Goal: Information Seeking & Learning: Check status

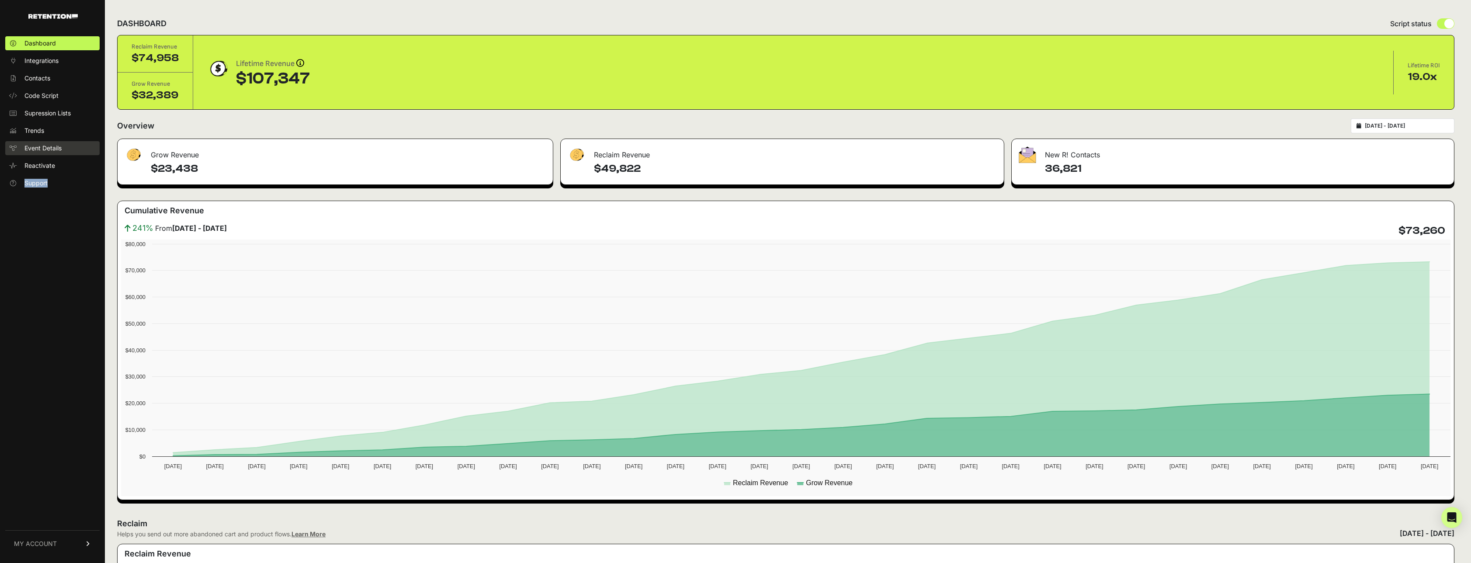
click at [59, 149] on span "Event Details" at bounding box center [42, 148] width 37 height 9
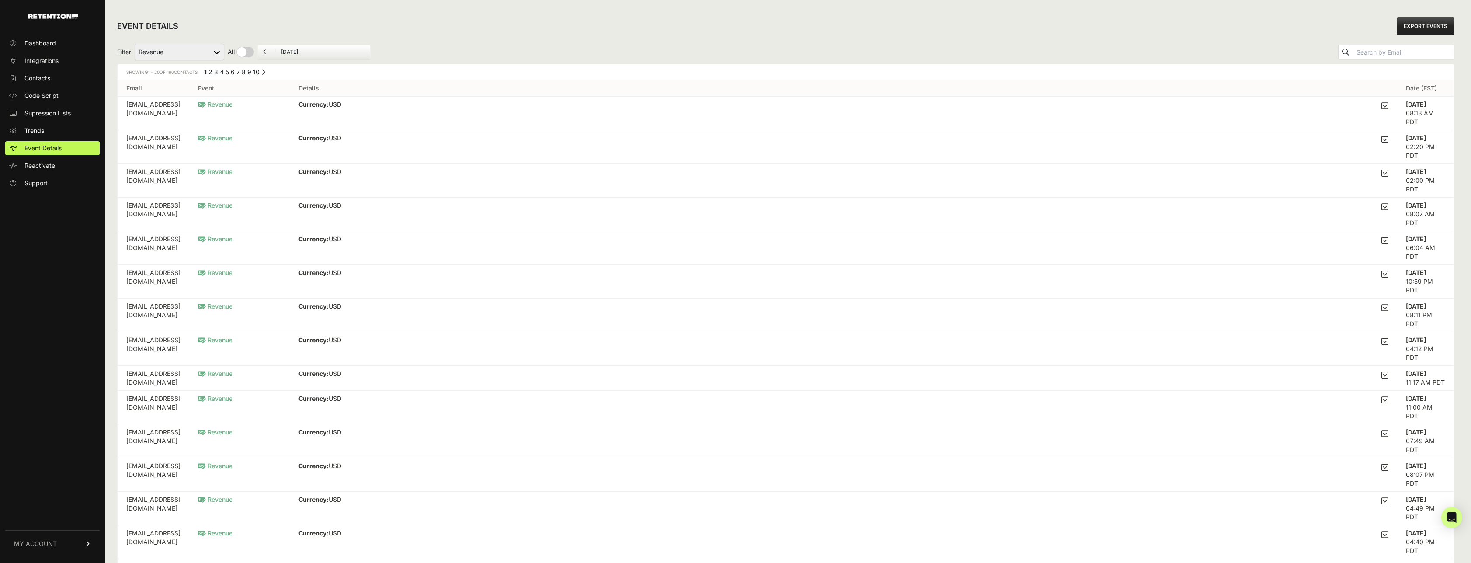
scroll to position [2, 0]
click at [178, 54] on select "Active on Site Reclaim Added to Cart Reclaim Checkout Started Reclaim Revenue V…" at bounding box center [180, 50] width 90 height 17
click at [45, 128] on link "Trends" at bounding box center [52, 131] width 94 height 14
click at [43, 129] on span "Trends" at bounding box center [34, 130] width 20 height 9
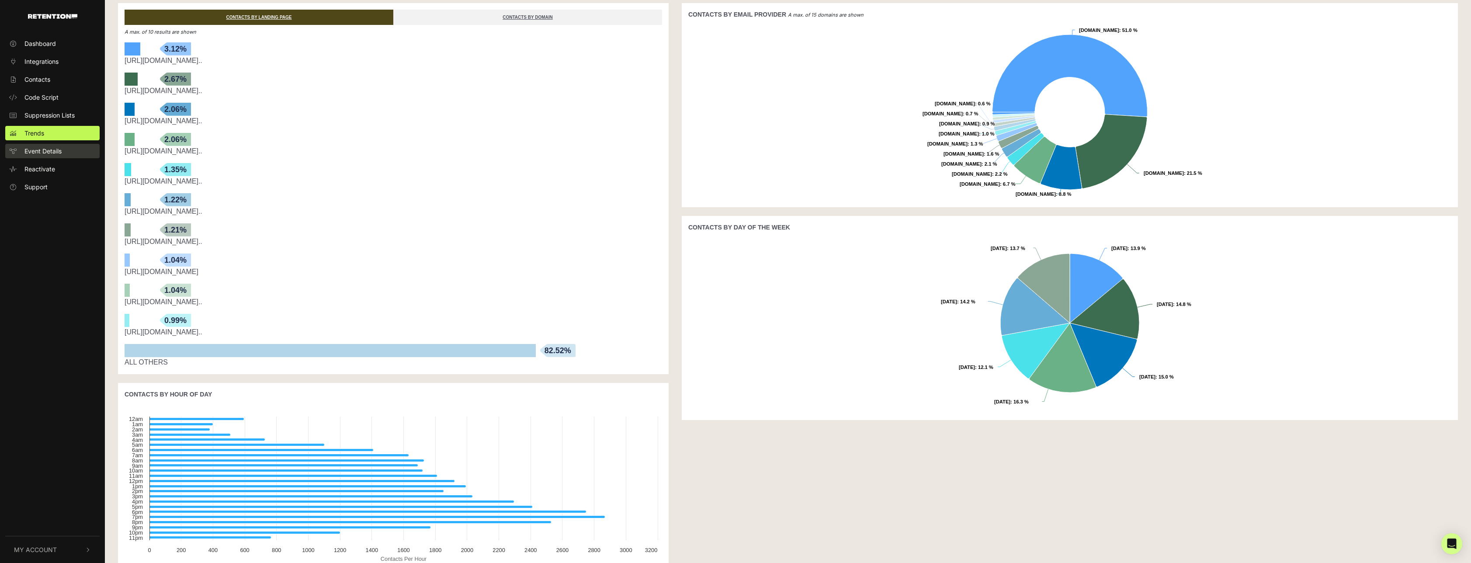
scroll to position [193, 0]
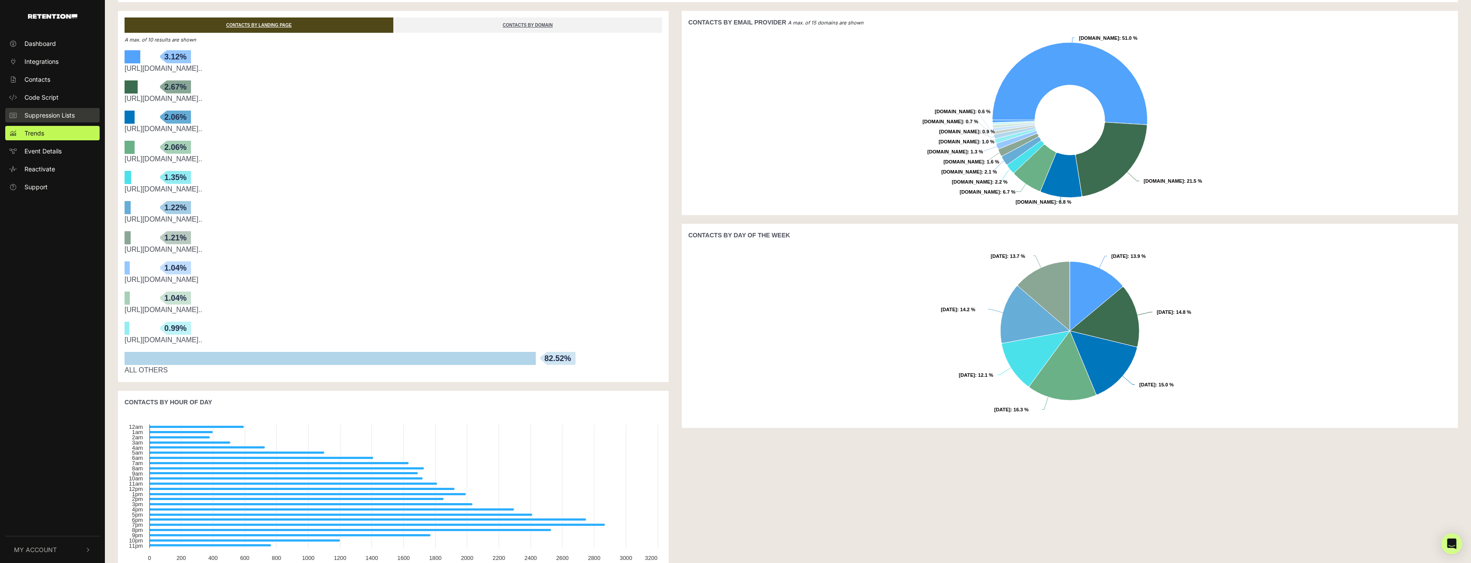
click at [57, 118] on span "Suppression Lists" at bounding box center [49, 115] width 50 height 9
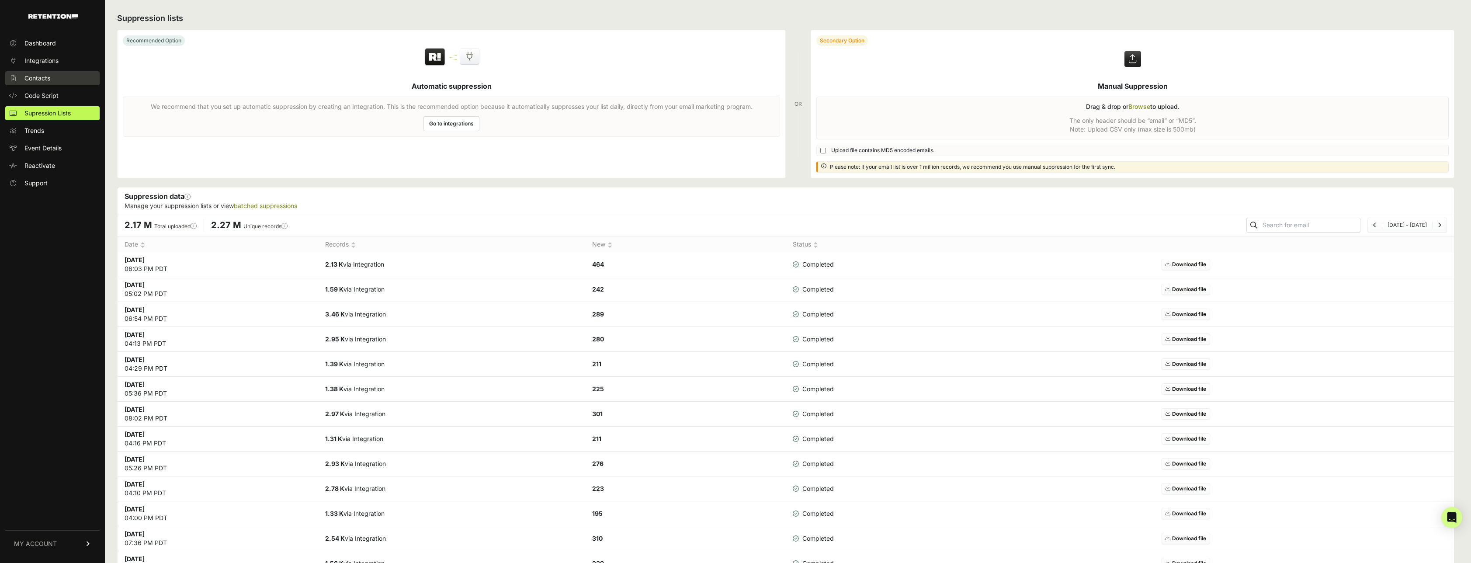
click at [47, 79] on span "Contacts" at bounding box center [37, 78] width 26 height 9
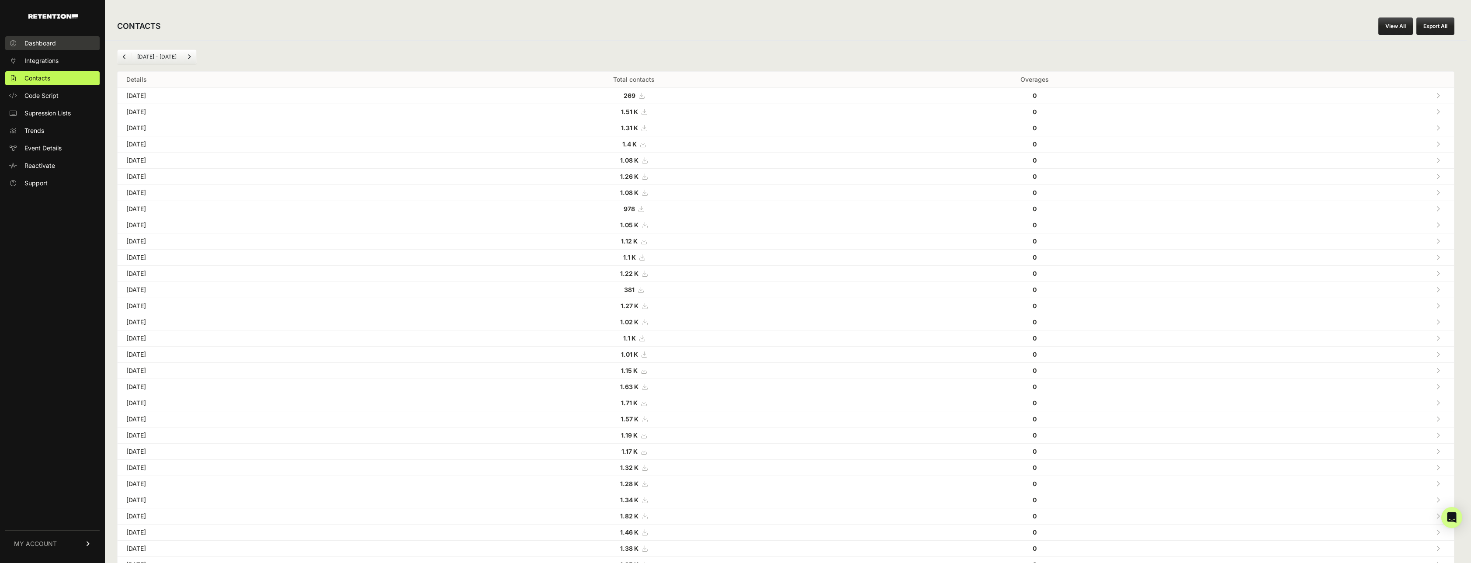
click at [43, 41] on span "Dashboard" at bounding box center [39, 43] width 31 height 9
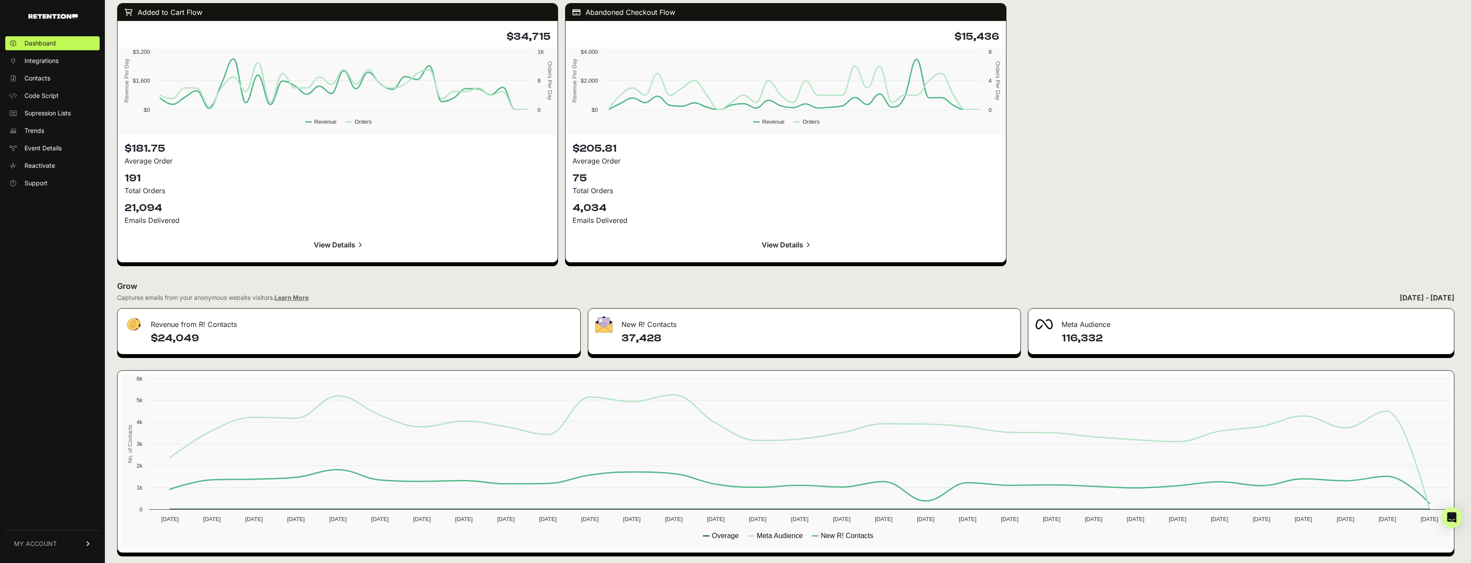
scroll to position [1145, 0]
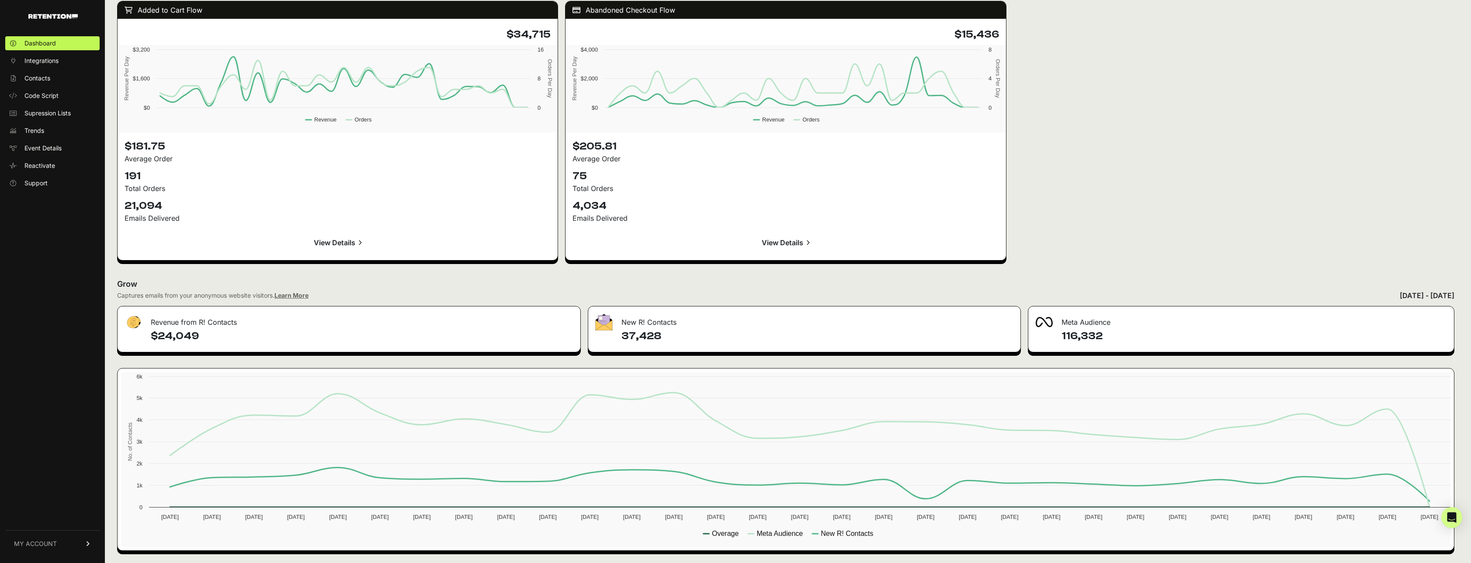
click at [50, 541] on span "MY ACCOUNT" at bounding box center [35, 543] width 43 height 9
click at [59, 467] on link "Account Details" at bounding box center [52, 462] width 94 height 14
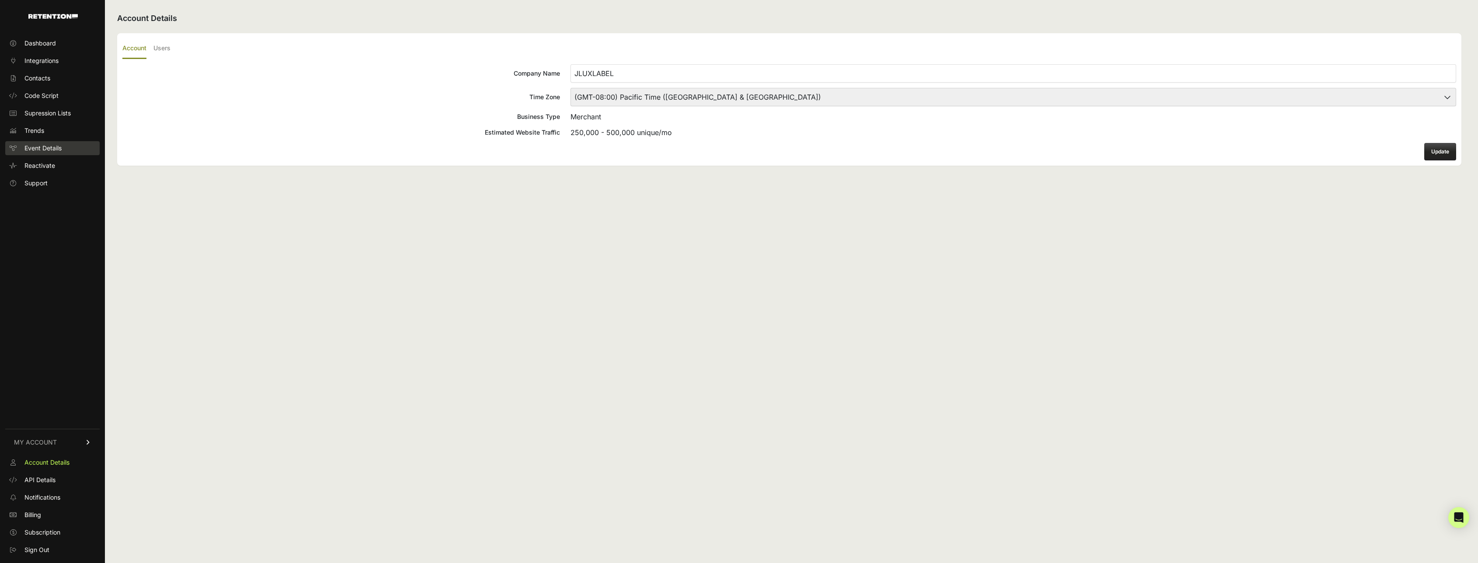
click at [48, 149] on span "Event Details" at bounding box center [42, 148] width 37 height 9
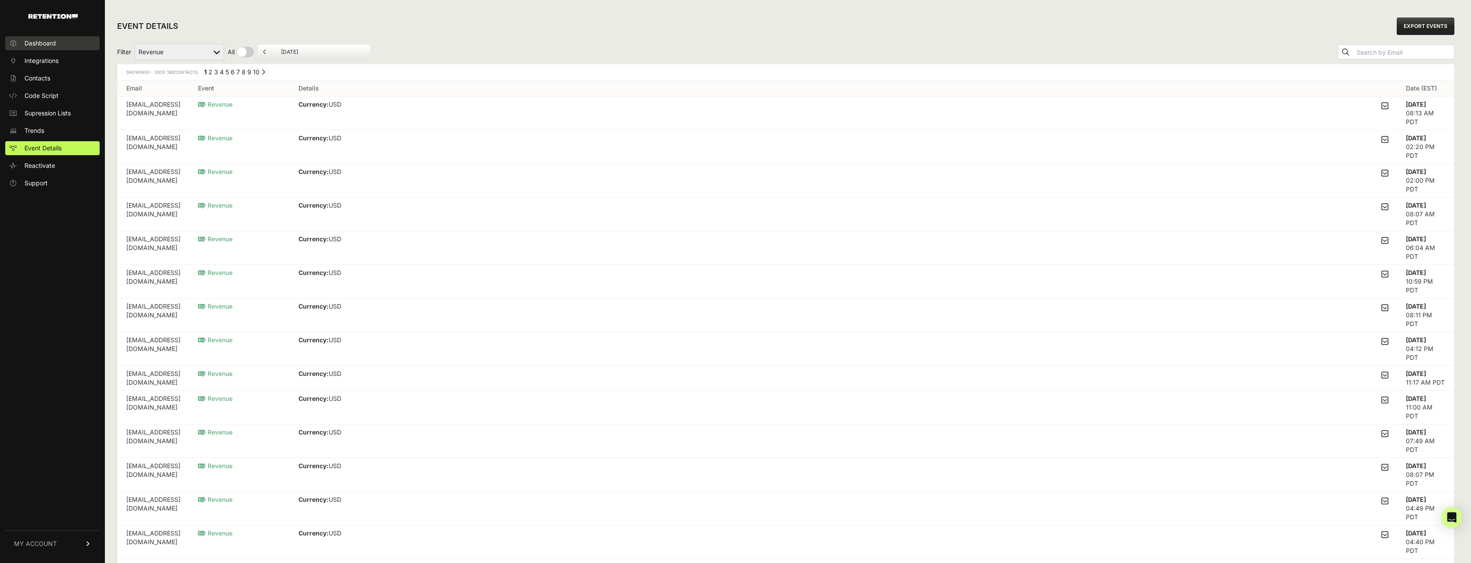
click at [39, 44] on span "Dashboard" at bounding box center [39, 43] width 31 height 9
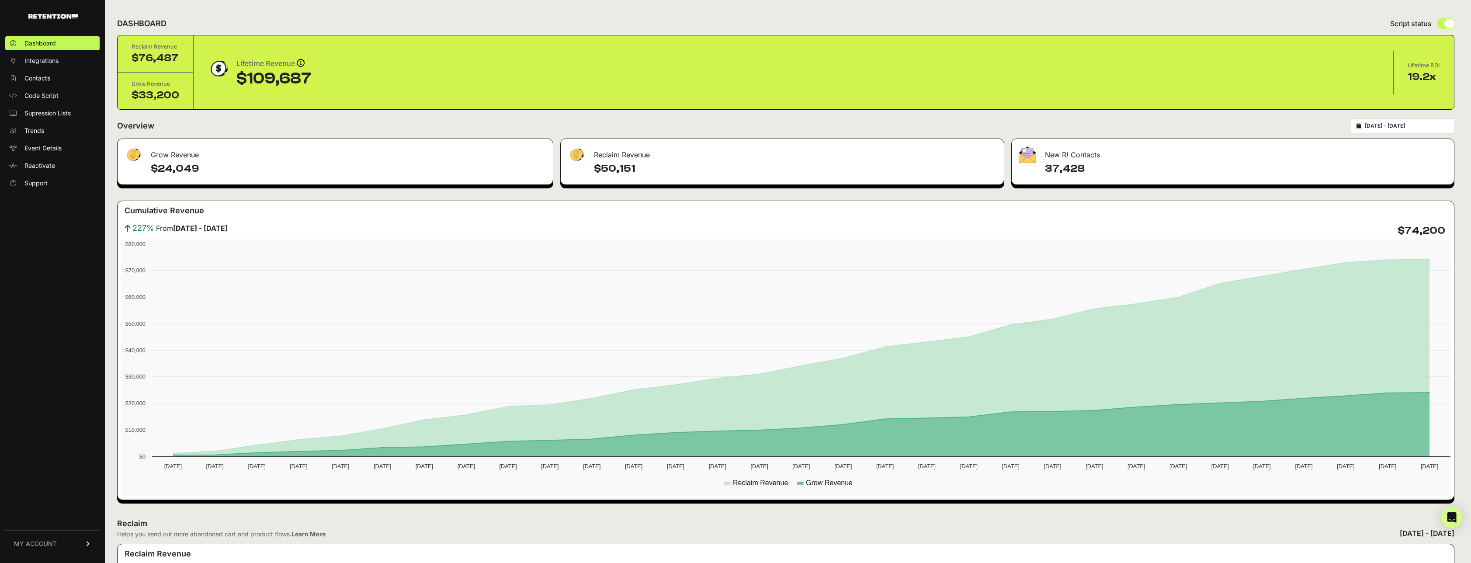
click at [54, 15] on img at bounding box center [52, 16] width 49 height 5
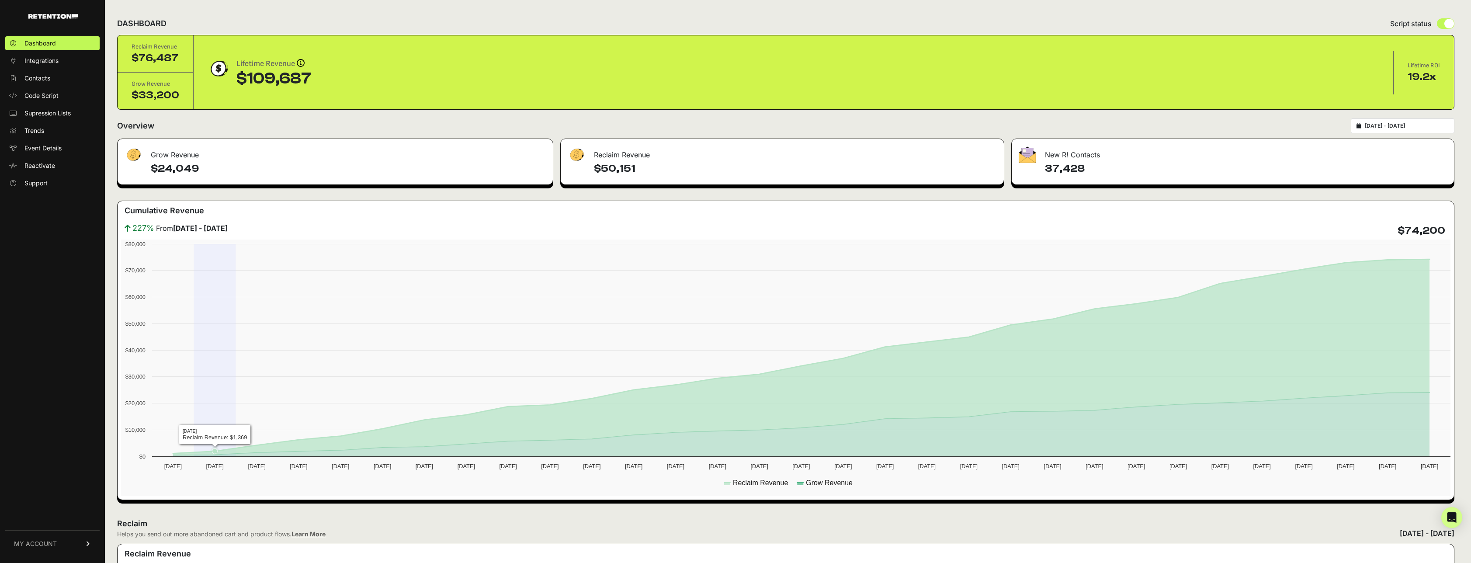
click at [205, 249] on rect at bounding box center [788, 367] width 1334 height 257
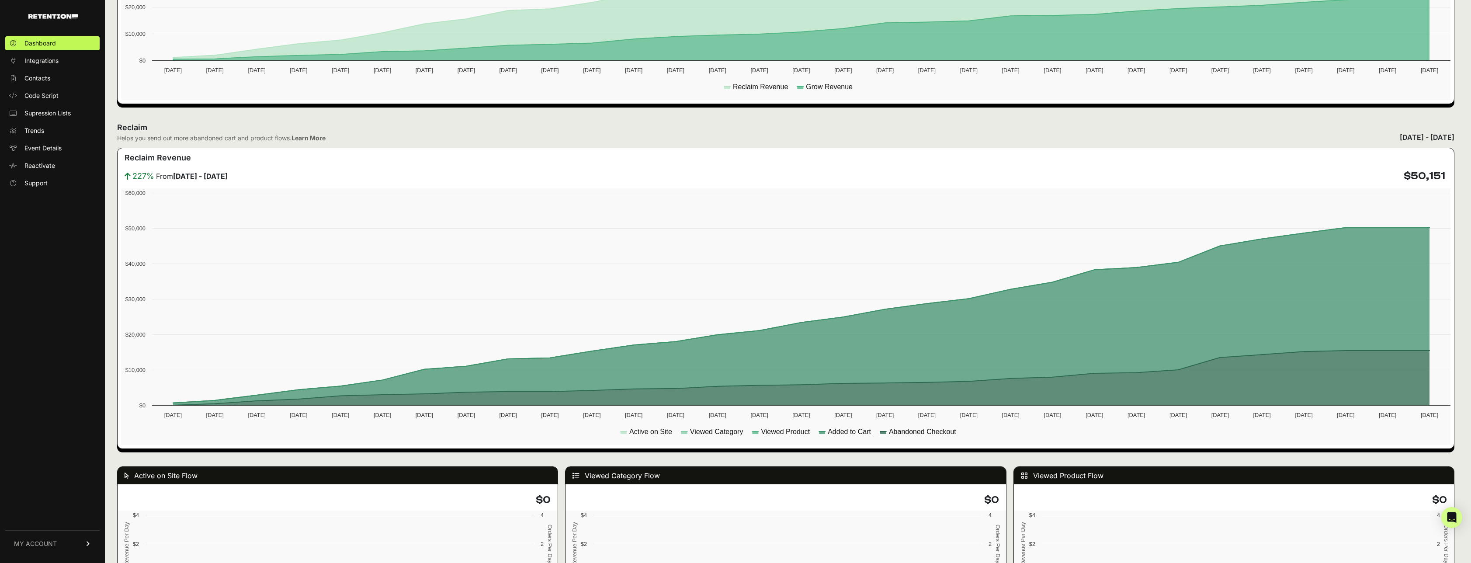
scroll to position [399, 0]
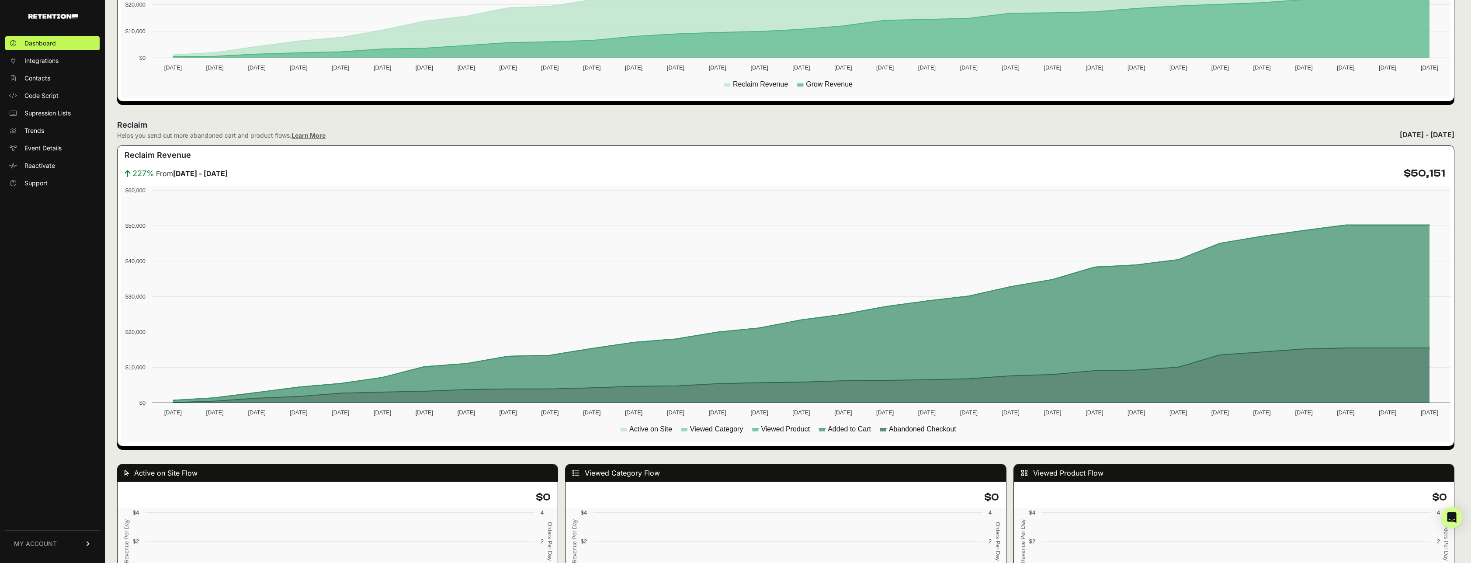
click at [45, 544] on span "MY ACCOUNT" at bounding box center [35, 543] width 43 height 9
click at [44, 165] on span "Reactivate" at bounding box center [39, 165] width 31 height 9
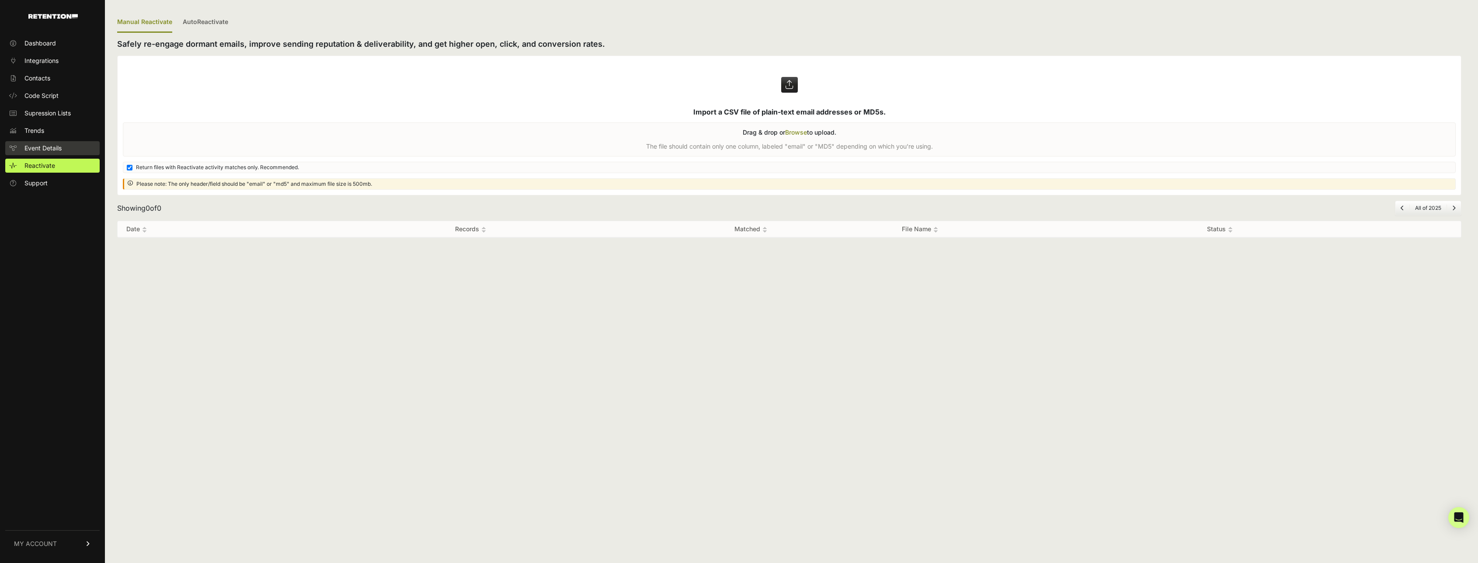
click at [47, 141] on link "Event Details" at bounding box center [52, 148] width 94 height 14
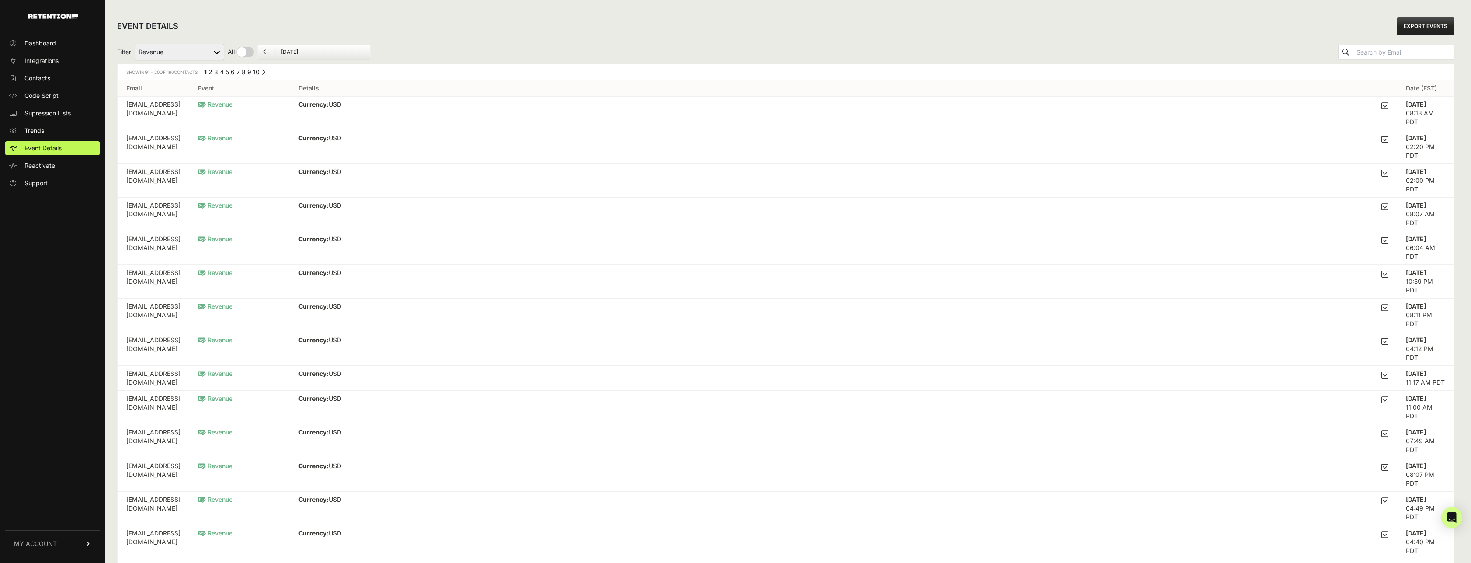
drag, startPoint x: 146, startPoint y: 115, endPoint x: 164, endPoint y: 149, distance: 38.5
click at [144, 137] on tbody "[EMAIL_ADDRESS][DOMAIN_NAME] Revenue Currency: USD OrderId: 6219268980824 Order…" at bounding box center [786, 433] width 1336 height 673
click at [1371, 56] on input "text" at bounding box center [1404, 52] width 99 height 12
paste input "[PERSON_NAME][EMAIL_ADDRESS][DOMAIN_NAME]"
type input "[PERSON_NAME][EMAIL_ADDRESS][DOMAIN_NAME]"
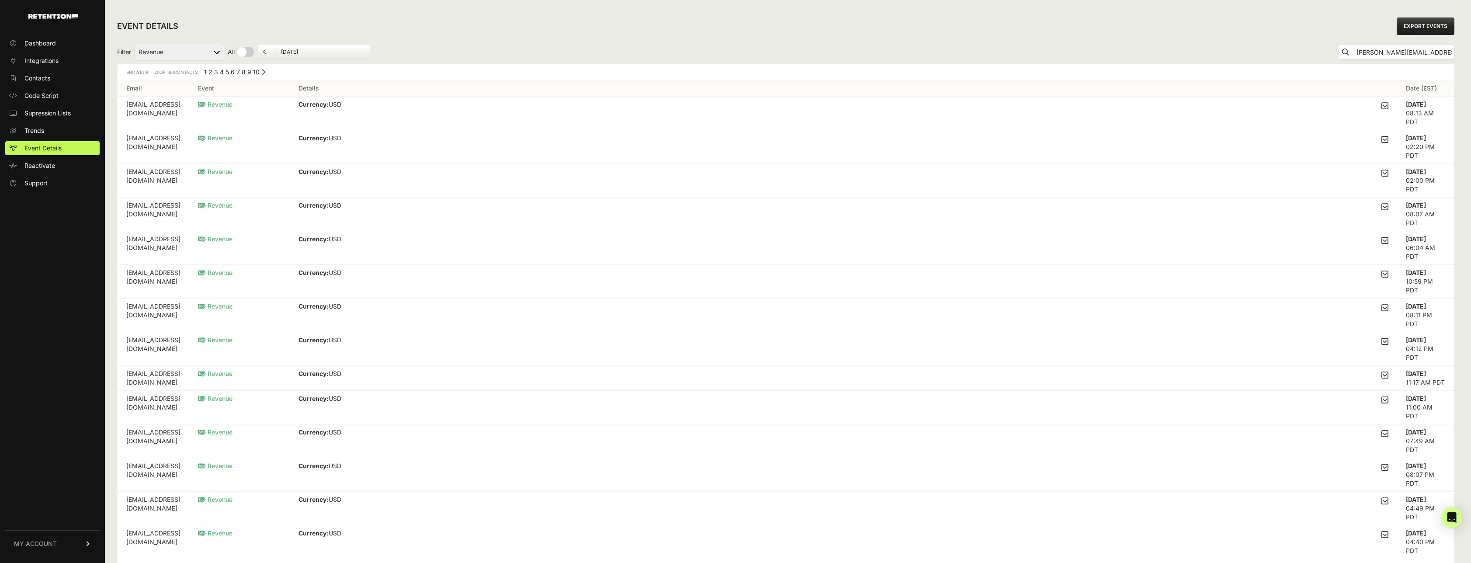
click at [1339, 45] on button "submit" at bounding box center [1346, 52] width 14 height 14
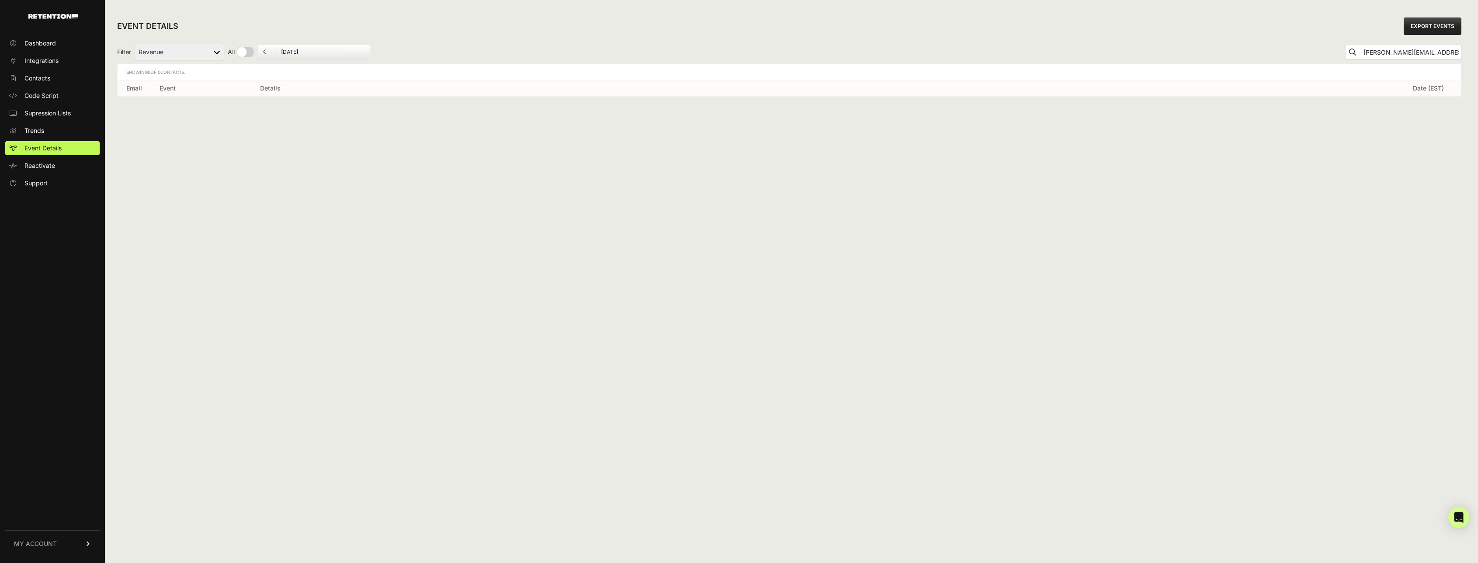
click at [1387, 55] on input "[PERSON_NAME][EMAIL_ADDRESS][DOMAIN_NAME]" at bounding box center [1410, 52] width 99 height 12
click at [215, 52] on select "Active on Site Reclaim Added to Cart Reclaim Checkout Started Reclaim Revenue V…" at bounding box center [180, 52] width 90 height 17
select select "Viewed Category Reclaim"
click at [135, 44] on select "Active on Site Reclaim Added to Cart Reclaim Checkout Started Reclaim Revenue V…" at bounding box center [180, 52] width 90 height 17
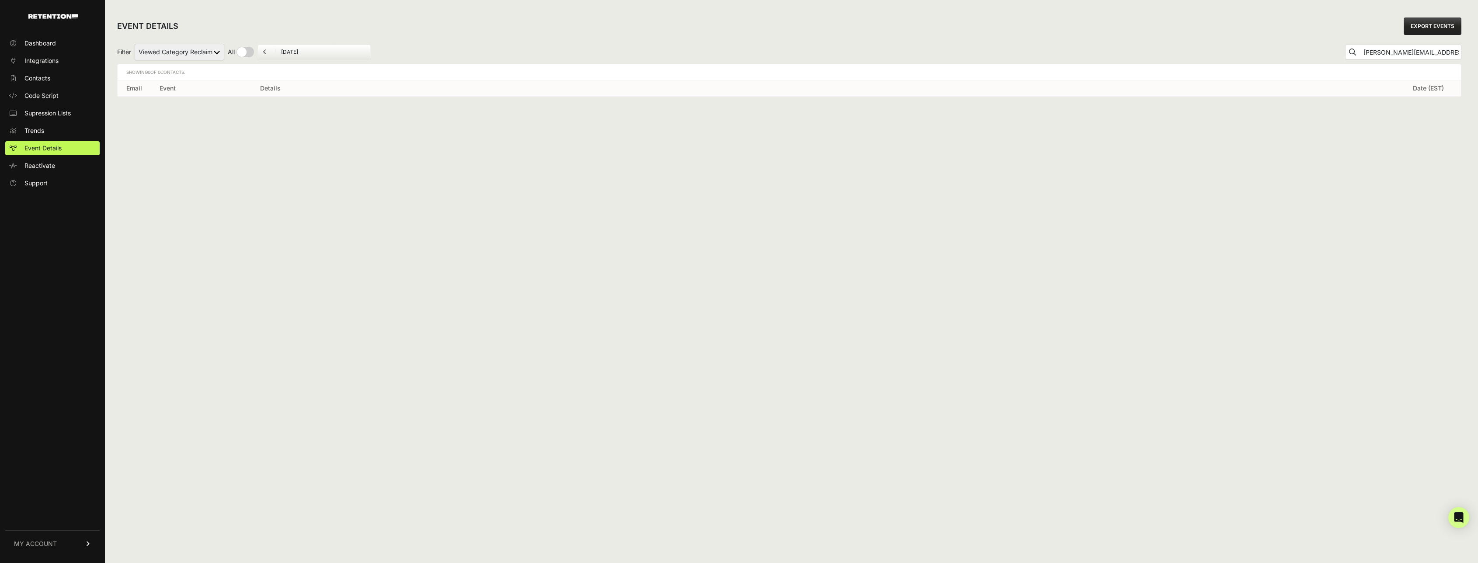
click at [215, 52] on select "Active on Site Reclaim Added to Cart Reclaim Checkout Started Reclaim Revenue V…" at bounding box center [180, 52] width 90 height 17
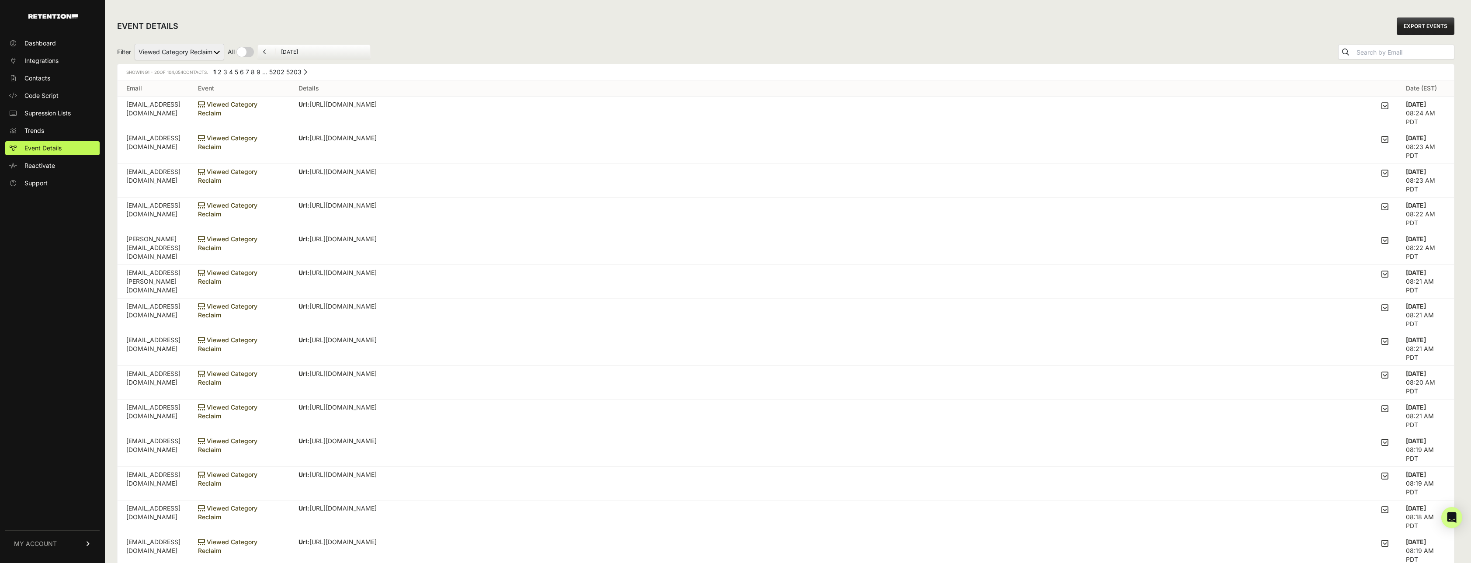
click at [1379, 52] on input "text" at bounding box center [1404, 52] width 99 height 12
paste input "[PERSON_NAME][EMAIL_ADDRESS][DOMAIN_NAME]"
type input "[PERSON_NAME][EMAIL_ADDRESS][DOMAIN_NAME]"
click at [1339, 45] on button "submit" at bounding box center [1346, 52] width 14 height 14
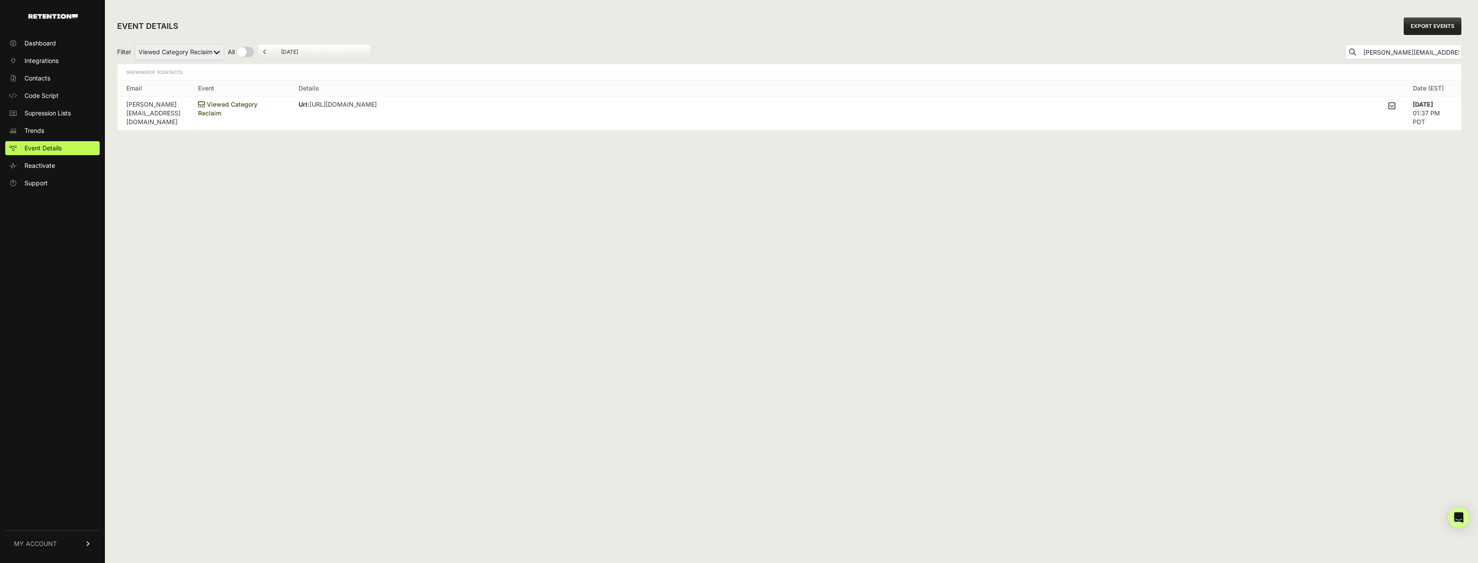
click at [1422, 111] on td "Sep 18 2025 01:37 PM PDT" at bounding box center [1432, 114] width 57 height 34
click at [226, 106] on span "Viewed Category Reclaim" at bounding box center [227, 109] width 59 height 16
click at [205, 104] on icon at bounding box center [201, 104] width 7 height 6
click at [162, 107] on td "[PERSON_NAME][EMAIL_ADDRESS][DOMAIN_NAME]" at bounding box center [154, 114] width 72 height 34
click at [33, 130] on span "Trends" at bounding box center [34, 130] width 20 height 9
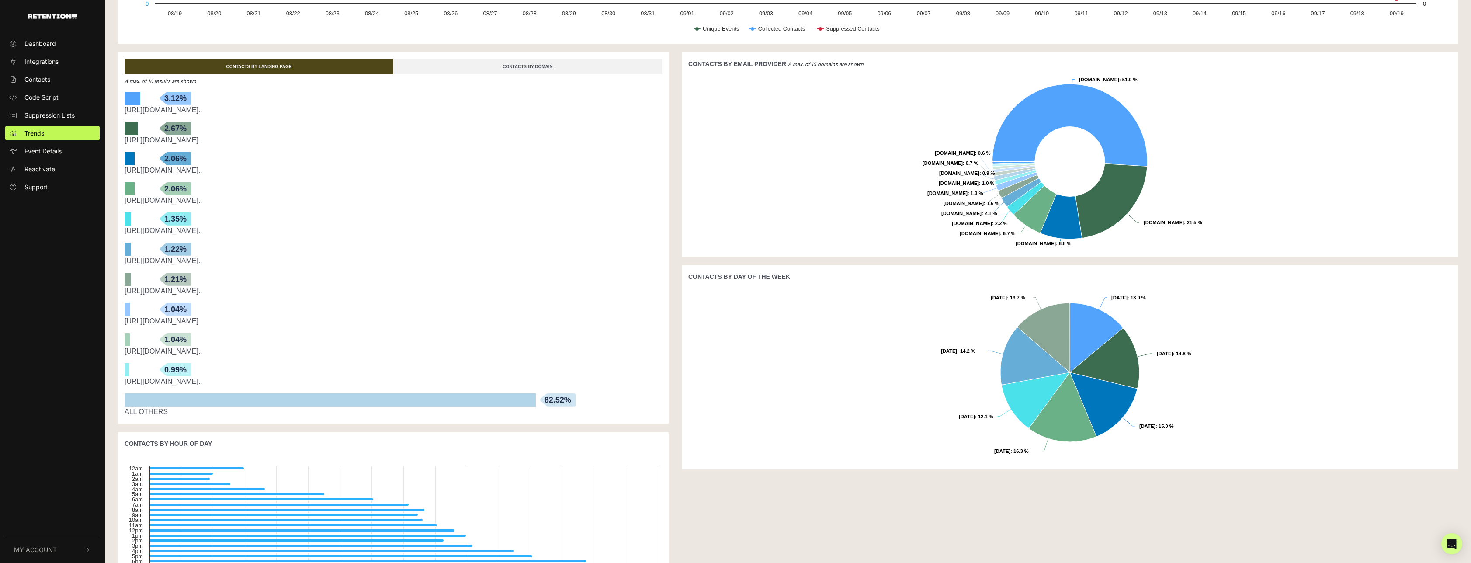
scroll to position [240, 0]
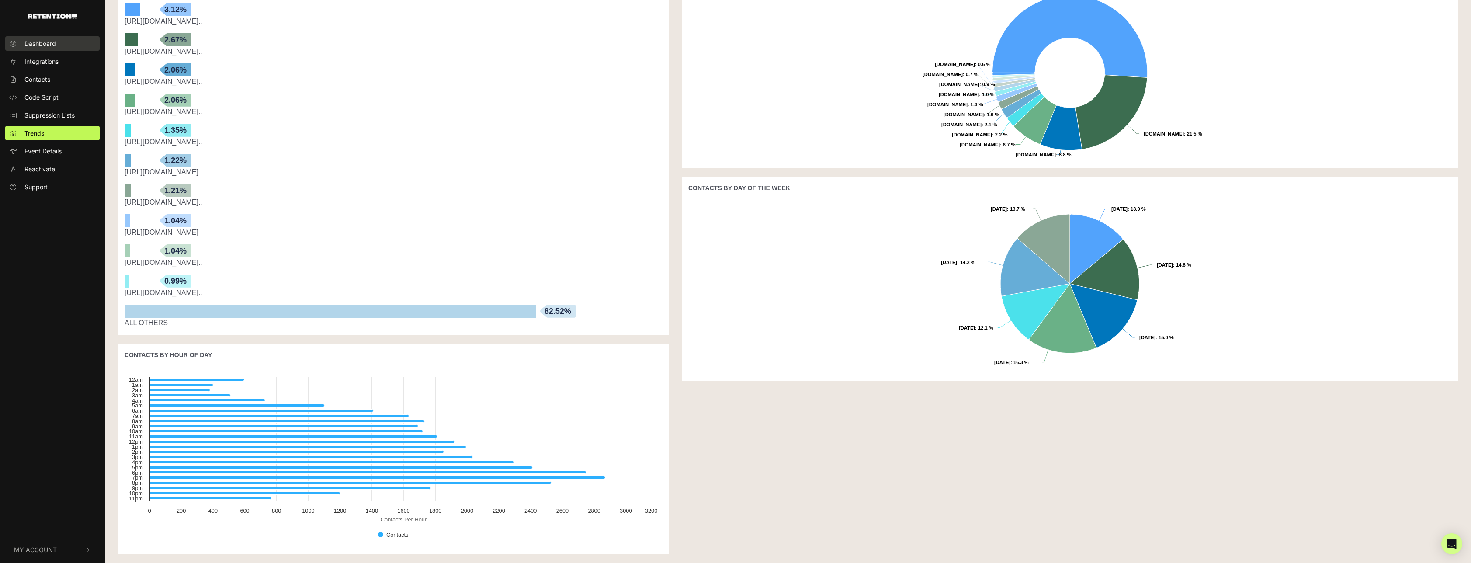
click at [54, 39] on span "Dashboard" at bounding box center [39, 43] width 31 height 9
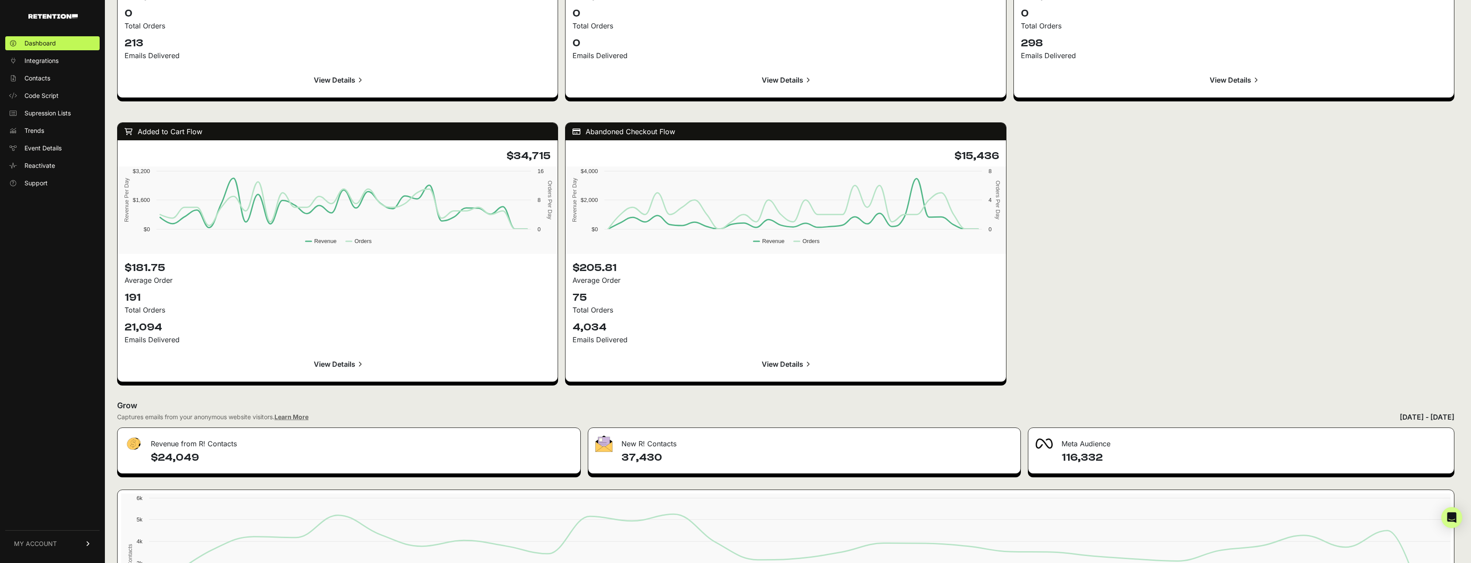
scroll to position [1145, 0]
